Goal: Information Seeking & Learning: Find specific page/section

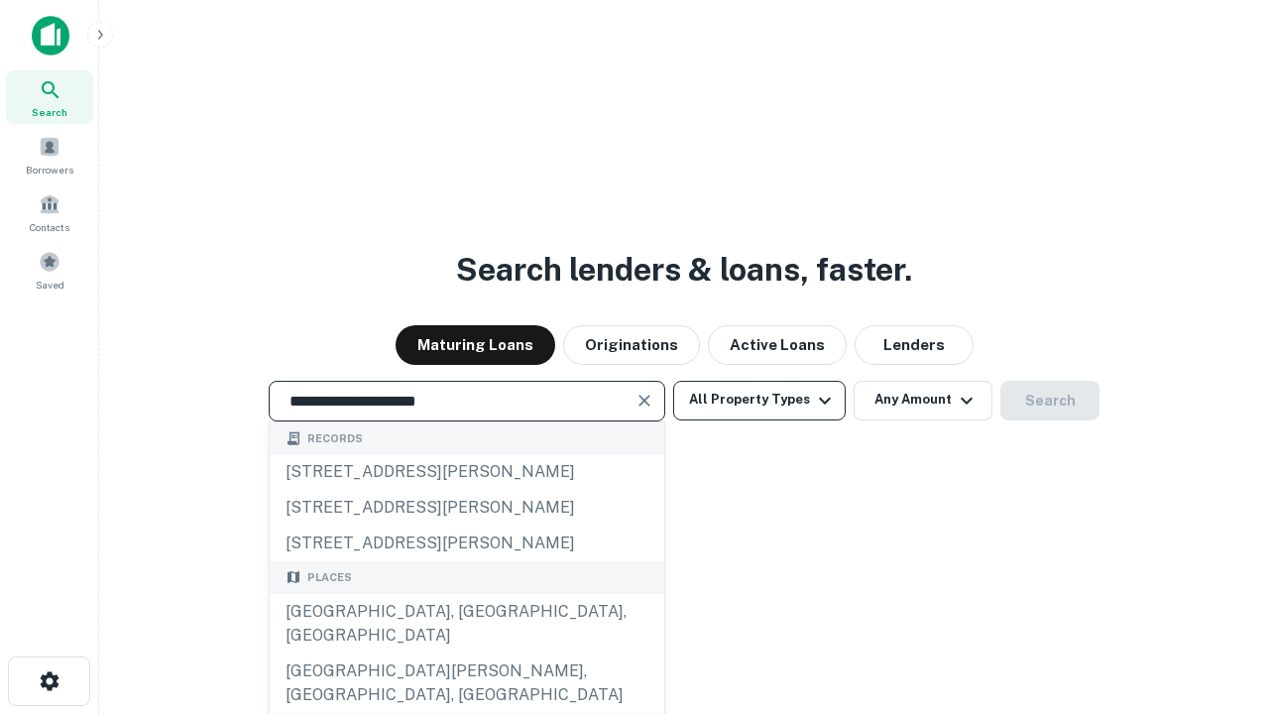
click at [466, 654] on div "[GEOGRAPHIC_DATA], [GEOGRAPHIC_DATA], [GEOGRAPHIC_DATA]" at bounding box center [467, 624] width 395 height 60
click at [760, 400] on button "All Property Types" at bounding box center [759, 401] width 173 height 40
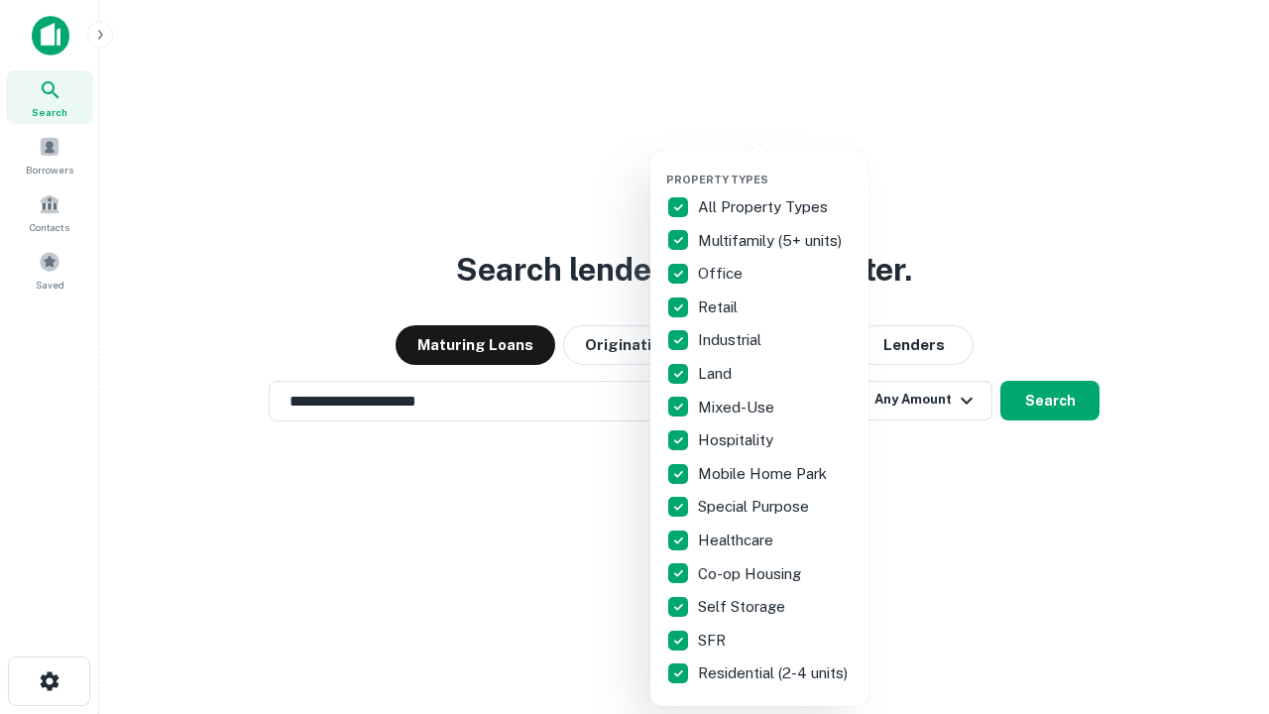
type input "**********"
click at [776, 167] on button "button" at bounding box center [775, 167] width 218 height 1
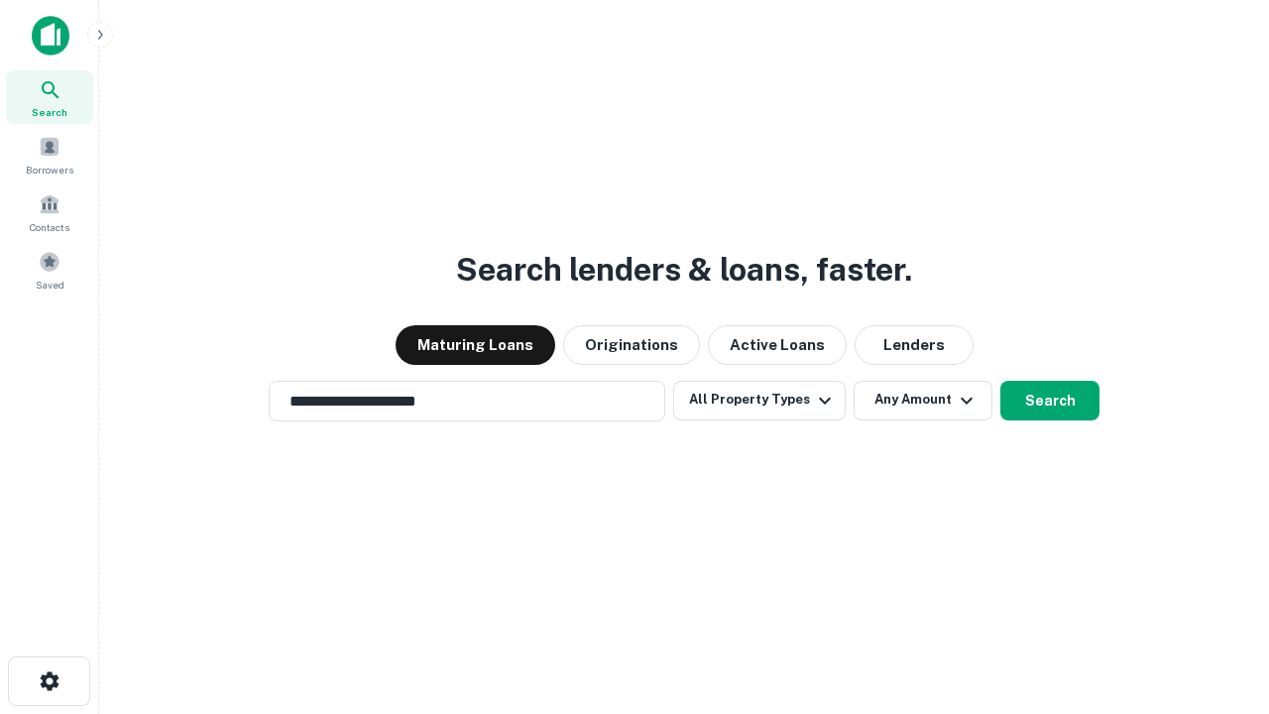
scroll to position [31, 0]
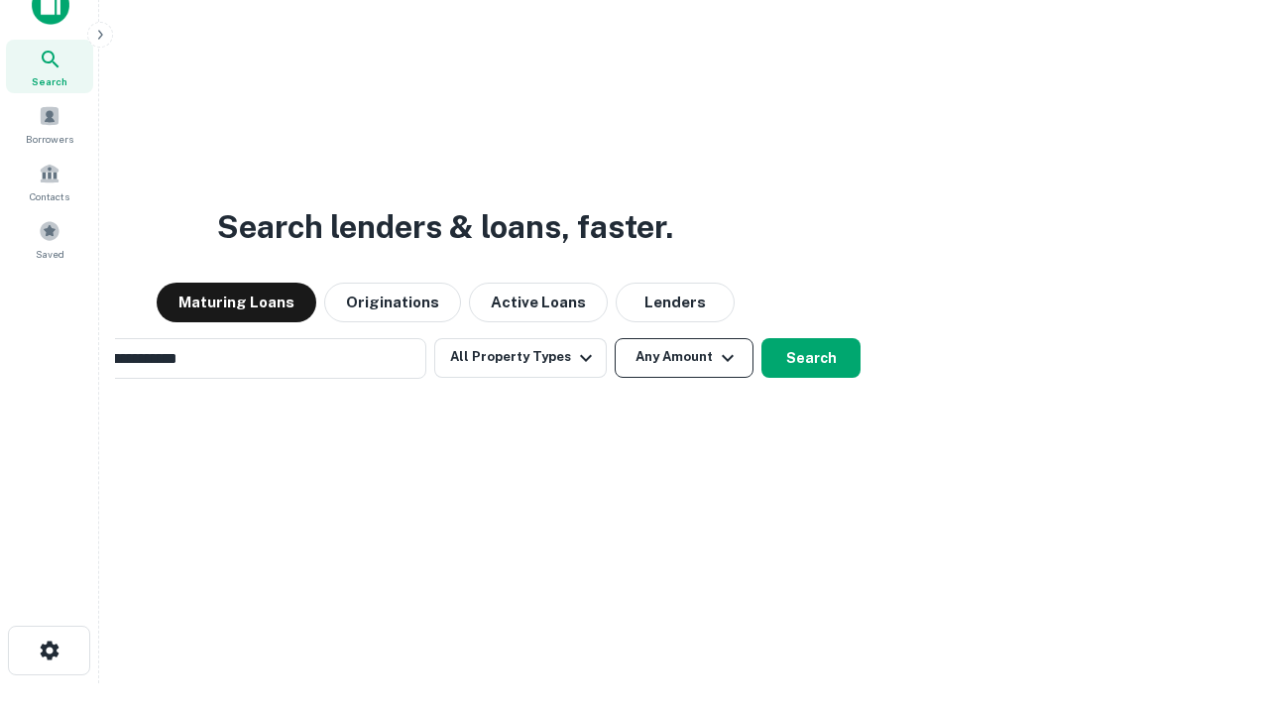
click at [615, 338] on button "Any Amount" at bounding box center [684, 358] width 139 height 40
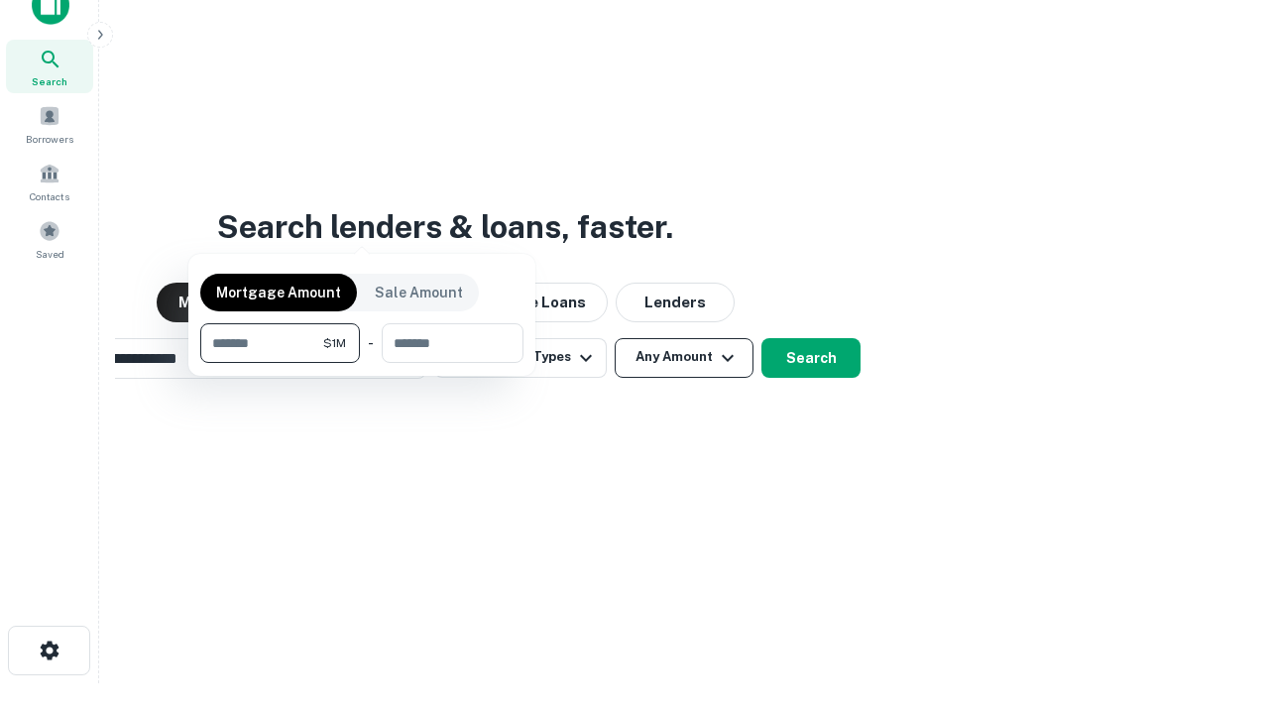
scroll to position [143, 561]
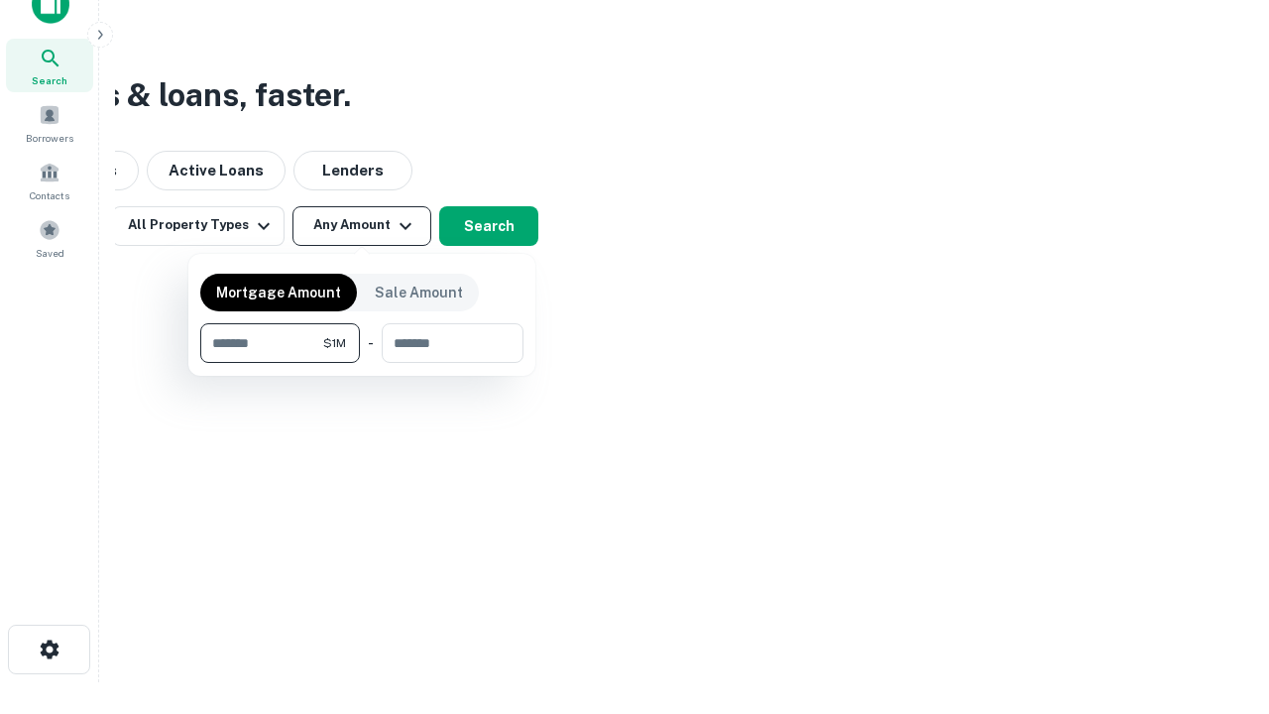
type input "*******"
click at [362, 363] on button "button" at bounding box center [361, 363] width 323 height 1
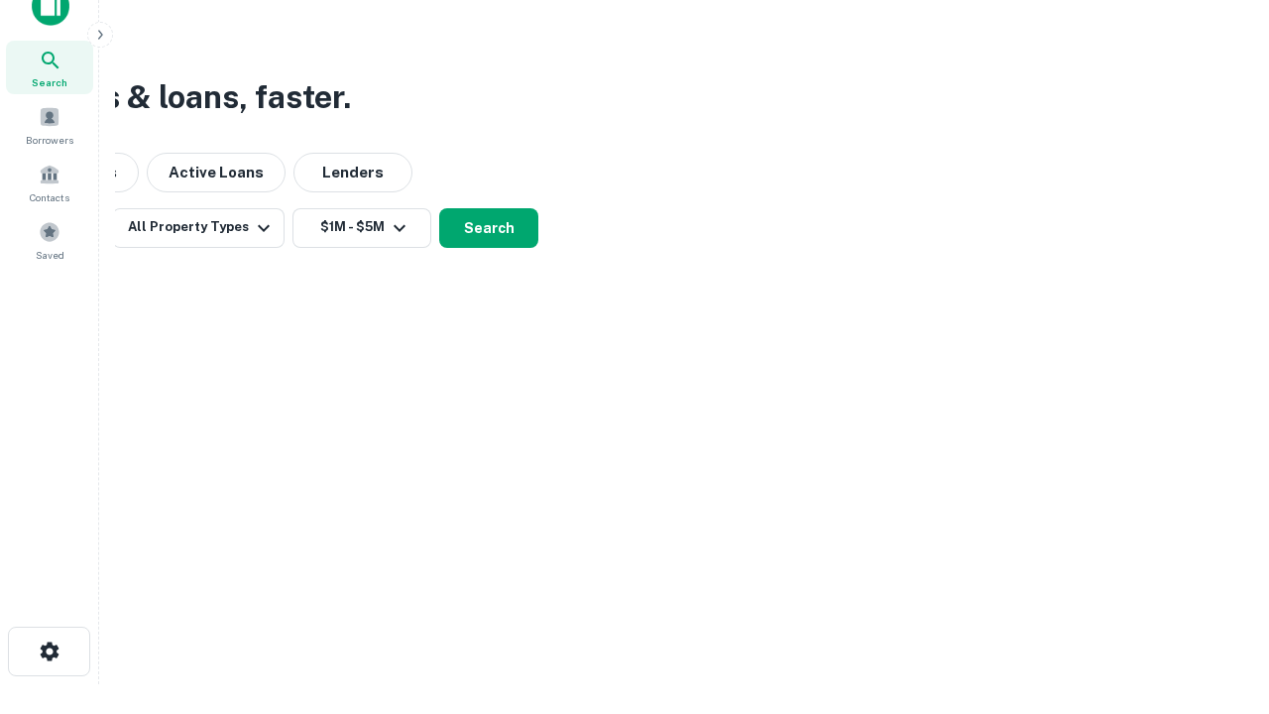
scroll to position [12, 366]
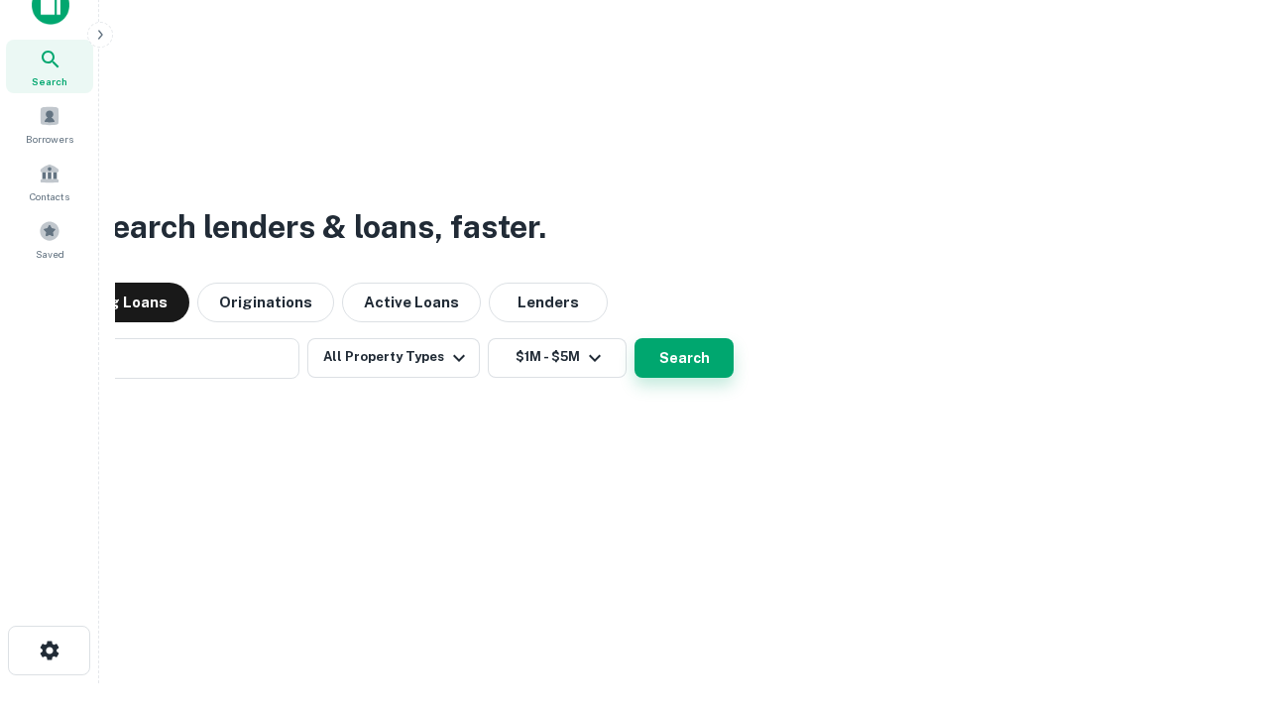
click at [635, 338] on button "Search" at bounding box center [684, 358] width 99 height 40
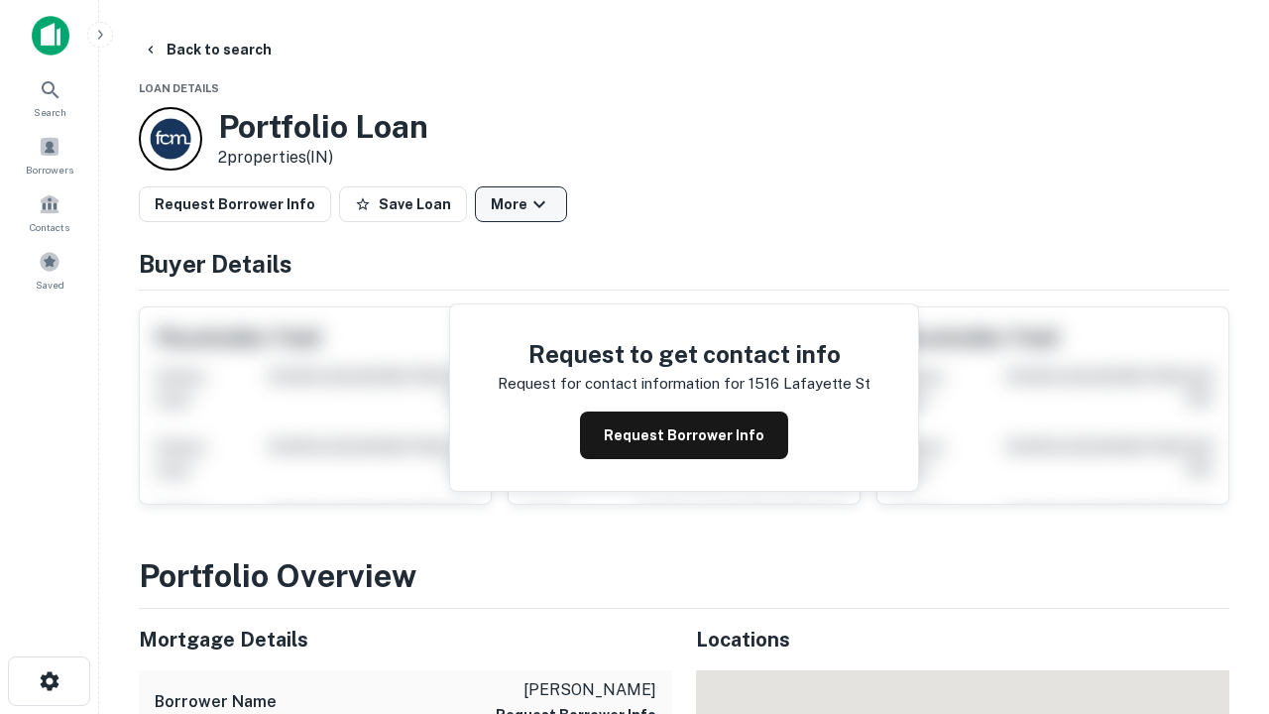
click at [521, 204] on button "More" at bounding box center [521, 204] width 92 height 36
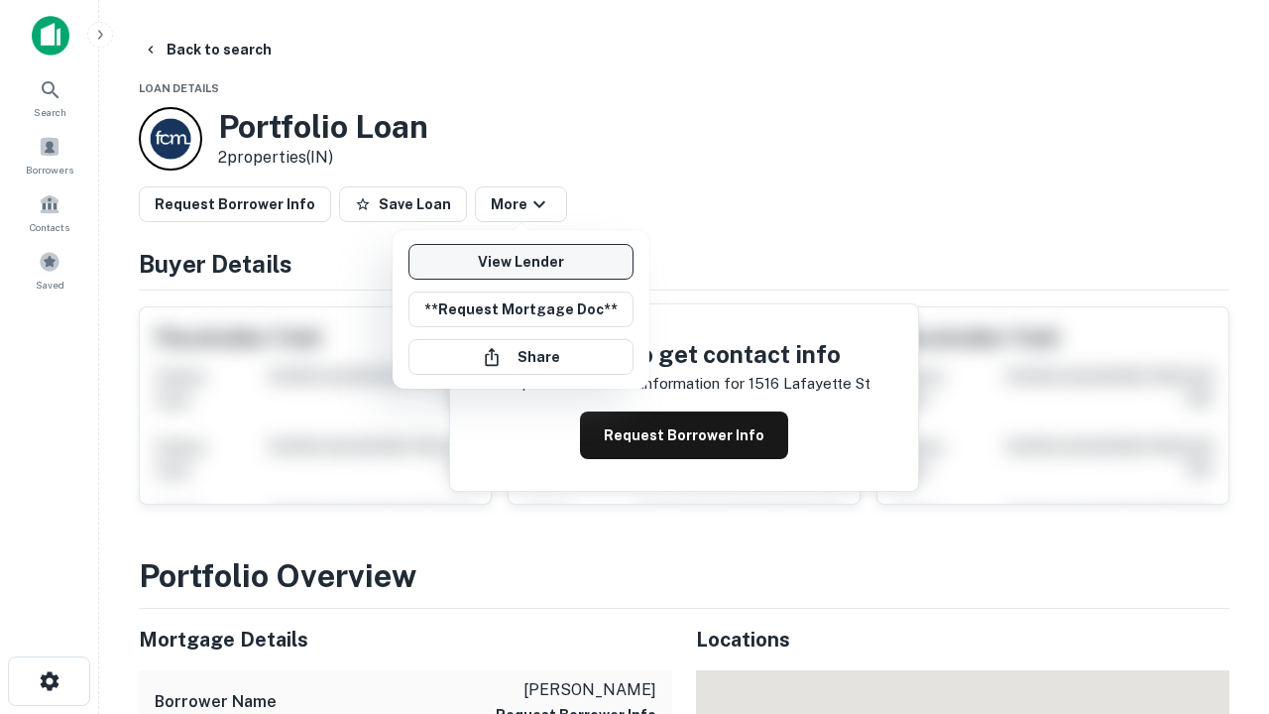
click at [521, 262] on link "View Lender" at bounding box center [521, 262] width 225 height 36
